Goal: Task Accomplishment & Management: Manage account settings

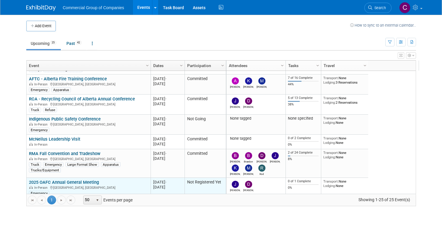
scroll to position [169, 0]
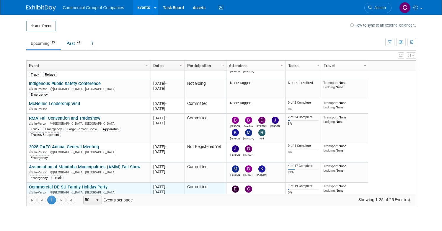
click at [67, 184] on td "Commercial DE-SU Family Holiday Party Commercial DE-SU Family Holiday Party In-…" at bounding box center [89, 192] width 124 height 20
click at [69, 186] on link "Commercial DE-SU Family Holiday Party" at bounding box center [68, 186] width 79 height 5
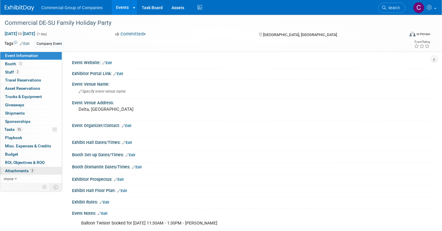
click at [57, 168] on link "2 Attachments 2" at bounding box center [30, 171] width 61 height 8
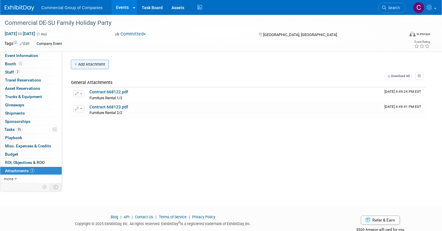
click at [109, 66] on button "Add Attachment" at bounding box center [90, 64] width 38 height 9
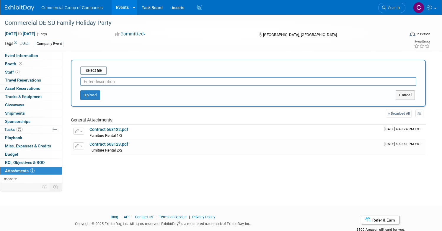
click at [116, 85] on input "text" at bounding box center [248, 81] width 336 height 9
type input "Bouncy Castle deposit"
click at [100, 98] on button "Upload" at bounding box center [90, 94] width 20 height 9
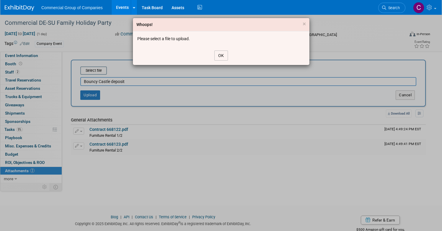
click at [217, 53] on button "OK" at bounding box center [221, 55] width 14 height 10
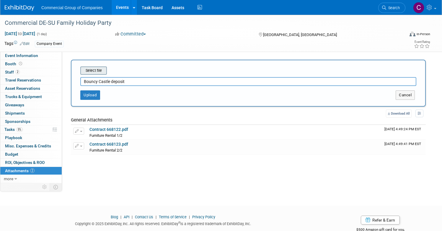
click at [106, 68] on input "file" at bounding box center [71, 70] width 70 height 7
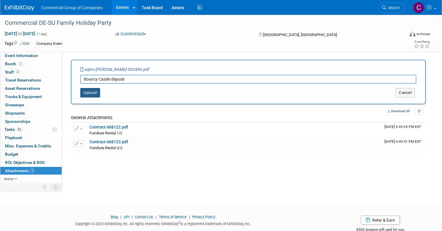
click at [100, 91] on button "Upload" at bounding box center [90, 92] width 20 height 9
